Goal: Task Accomplishment & Management: Complete application form

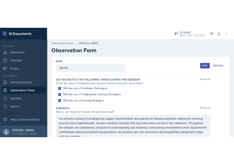
scroll to position [193, 0]
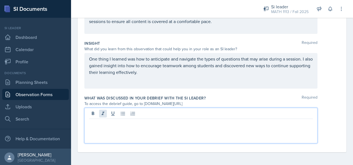
click at [105, 110] on div at bounding box center [200, 126] width 233 height 36
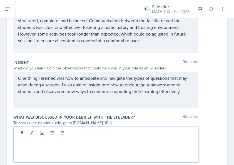
scroll to position [212, 0]
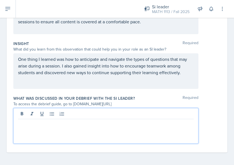
drag, startPoint x: 51, startPoint y: 129, endPoint x: 18, endPoint y: 123, distance: 33.3
click at [18, 123] on p at bounding box center [106, 123] width 176 height 7
paste div
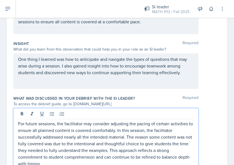
scroll to position [215, 0]
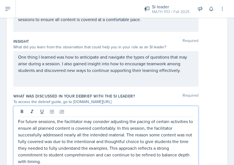
click at [200, 80] on div "One thing I learned was how to anticipate and navigate the types of questions t…" at bounding box center [116, 69] width 207 height 36
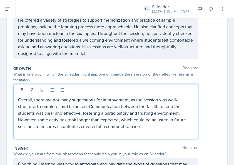
scroll to position [127, 0]
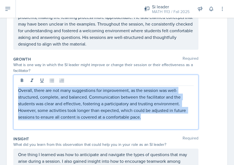
drag, startPoint x: 144, startPoint y: 119, endPoint x: 1, endPoint y: 88, distance: 146.4
click at [1, 88] on div "Date [DATE] [DATE] 31 1 2 3 4 5 6 7 8 9 10 11 12 13 14 15 16 17 18 19 20 21 22 …" at bounding box center [117, 97] width 234 height 360
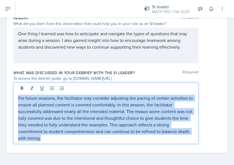
drag, startPoint x: 52, startPoint y: 138, endPoint x: 7, endPoint y: 84, distance: 70.1
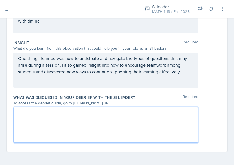
scroll to position [226, 0]
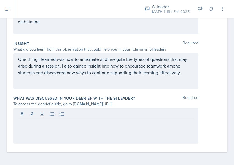
click at [59, 123] on p at bounding box center [106, 123] width 176 height 7
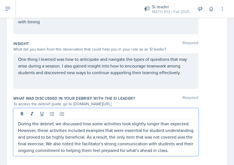
scroll to position [245, 0]
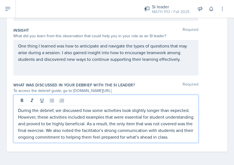
click at [208, 108] on div "During the debrief, we discussed how some activities took slightly longer than …" at bounding box center [116, 119] width 207 height 48
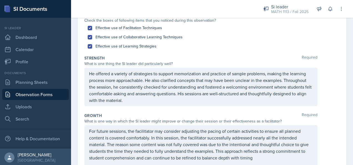
scroll to position [0, 0]
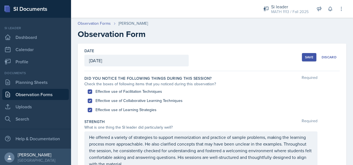
click at [302, 58] on button "Save" at bounding box center [309, 57] width 14 height 8
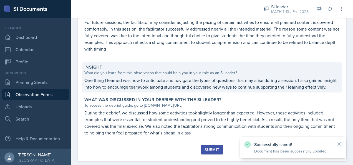
scroll to position [176, 0]
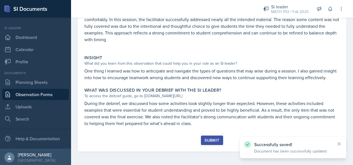
click at [205, 141] on div "Submit" at bounding box center [212, 140] width 15 height 4
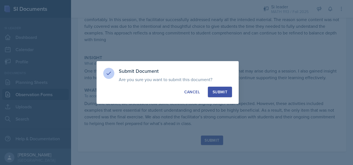
click at [214, 92] on div "Submit" at bounding box center [220, 92] width 15 height 6
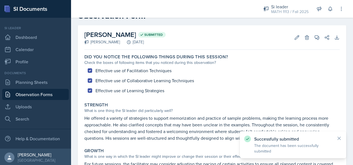
scroll to position [0, 0]
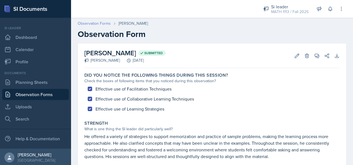
click at [105, 23] on link "Observation Forms" at bounding box center [94, 24] width 33 height 6
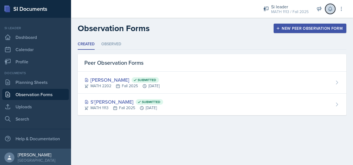
click at [331, 10] on icon at bounding box center [331, 9] width 6 height 6
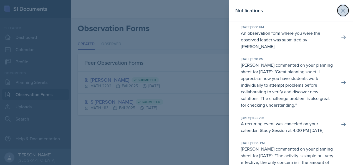
click at [342, 12] on icon at bounding box center [343, 10] width 3 height 3
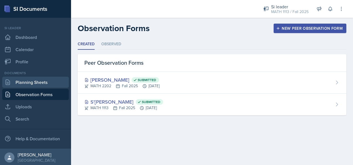
click at [57, 83] on link "Planning Sheets" at bounding box center [35, 82] width 67 height 11
